Goal: Task Accomplishment & Management: Use online tool/utility

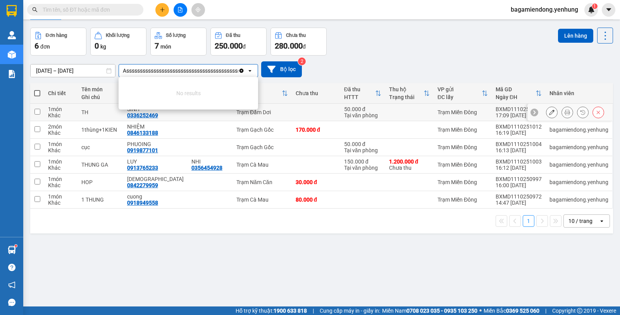
scroll to position [0, 4]
click at [247, 69] on icon "open" at bounding box center [250, 70] width 6 height 6
type input "Assssssssssssssssssssssssssssssssssssssssssssssssssssssssssssssssssssssssssssss…"
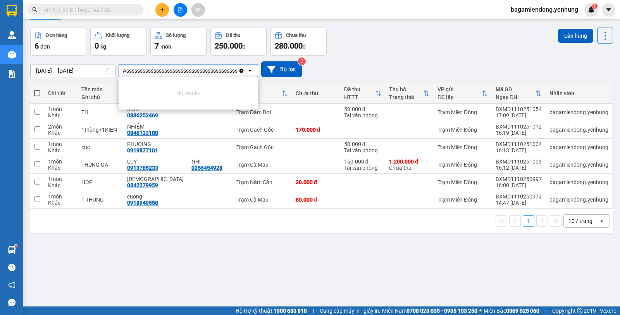
click at [241, 71] on icon "Clear all" at bounding box center [242, 70] width 4 height 4
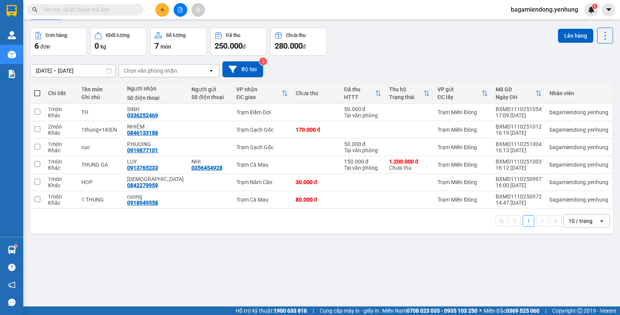
click at [37, 93] on span at bounding box center [37, 93] width 6 height 6
click at [37, 89] on input "checkbox" at bounding box center [37, 89] width 0 height 0
checkbox input "true"
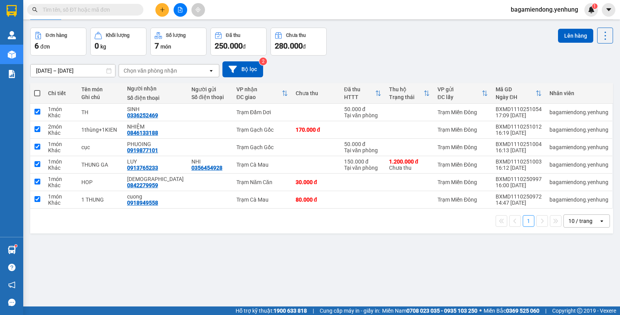
checkbox input "true"
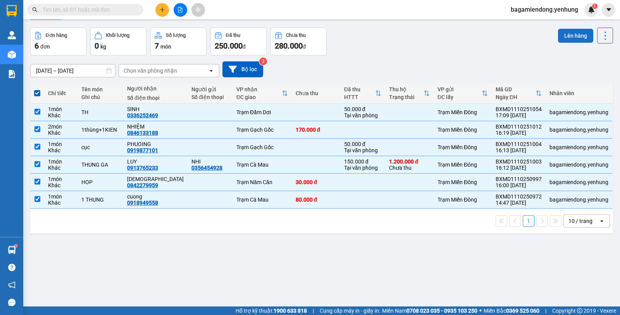
click at [569, 36] on button "Lên hàng" at bounding box center [575, 36] width 35 height 14
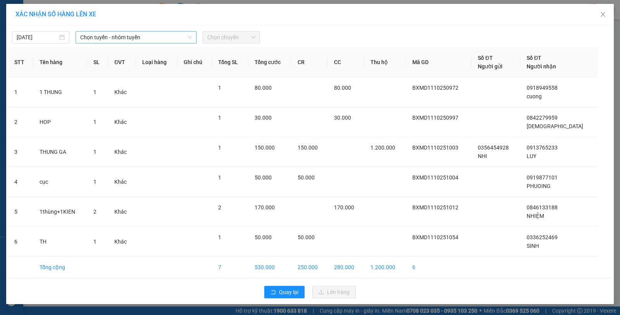
click at [190, 33] on span "Chọn tuyến - nhóm tuyến" at bounding box center [136, 37] width 112 height 12
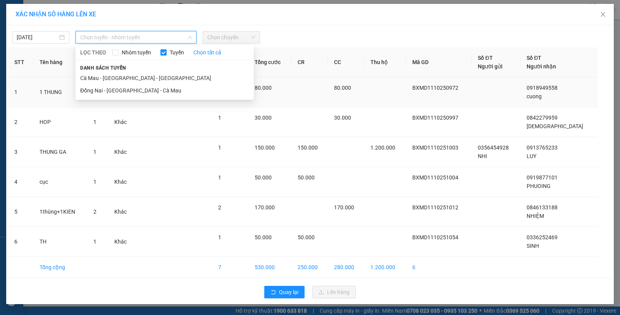
click at [152, 89] on li "Đồng Nai - [GEOGRAPHIC_DATA] - Cà Mau" at bounding box center [165, 90] width 178 height 12
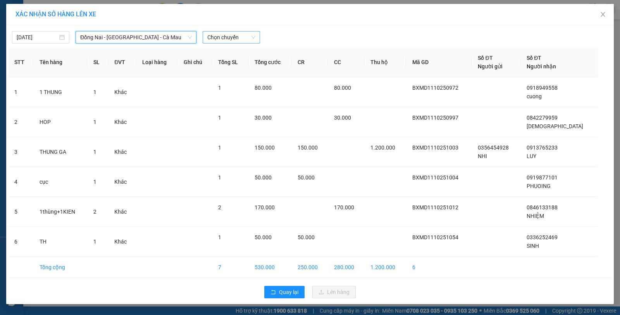
click at [252, 37] on span "Chọn chuyến" at bounding box center [231, 37] width 48 height 12
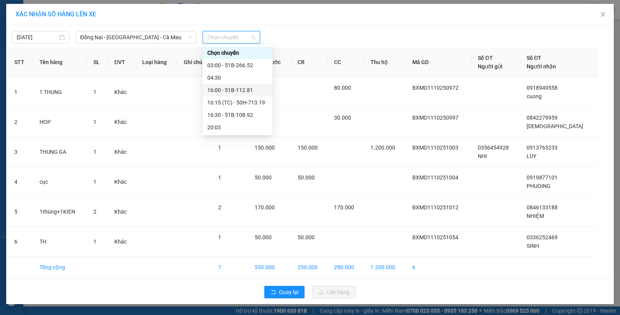
click at [246, 90] on div "16:00 - 51B-112.81" at bounding box center [237, 90] width 60 height 9
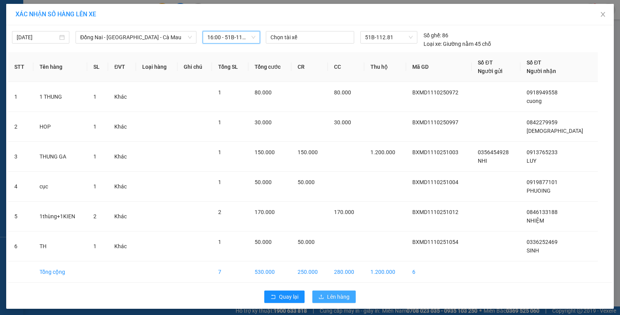
drag, startPoint x: 329, startPoint y: 292, endPoint x: 333, endPoint y: 294, distance: 4.5
click at [329, 292] on button "Lên hàng" at bounding box center [334, 296] width 43 height 12
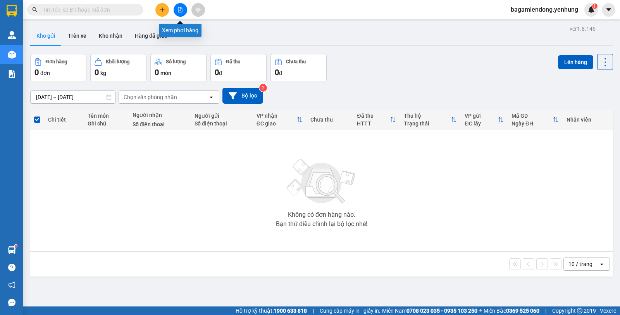
click at [180, 7] on button at bounding box center [181, 10] width 14 height 14
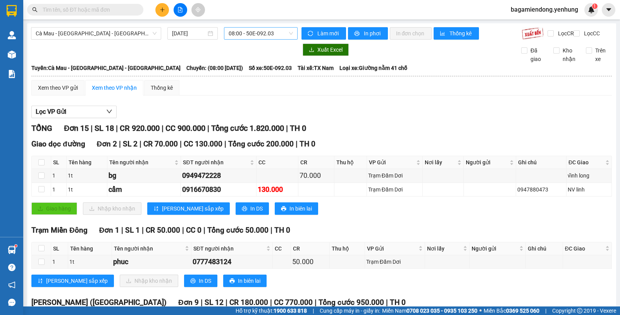
click at [288, 33] on span "08:00 - 50E-092.03" at bounding box center [261, 34] width 64 height 12
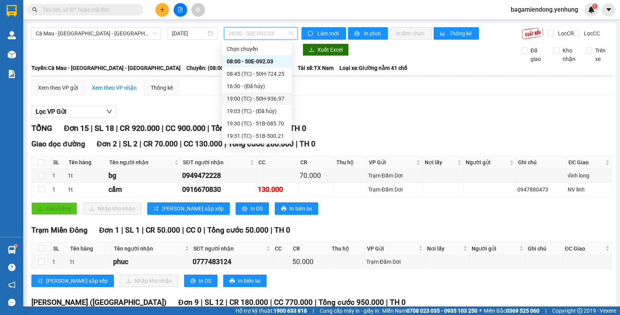
click at [271, 101] on div "19:00 (TC) - 50H-936.97" at bounding box center [257, 98] width 60 height 9
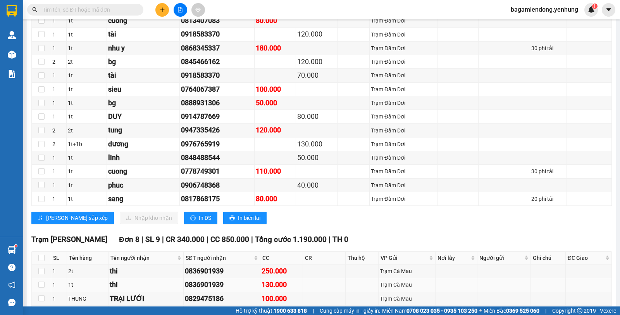
scroll to position [2278, 0]
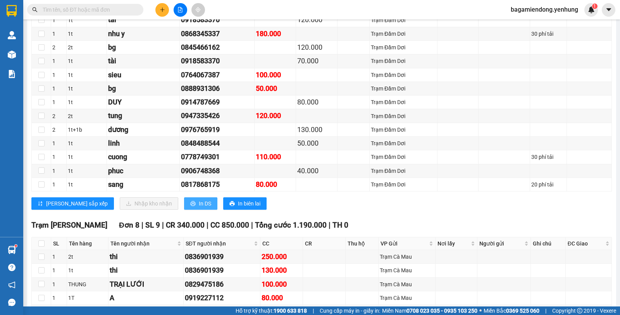
click at [199, 207] on span "In DS" at bounding box center [205, 203] width 12 height 9
